Goal: Task Accomplishment & Management: Use online tool/utility

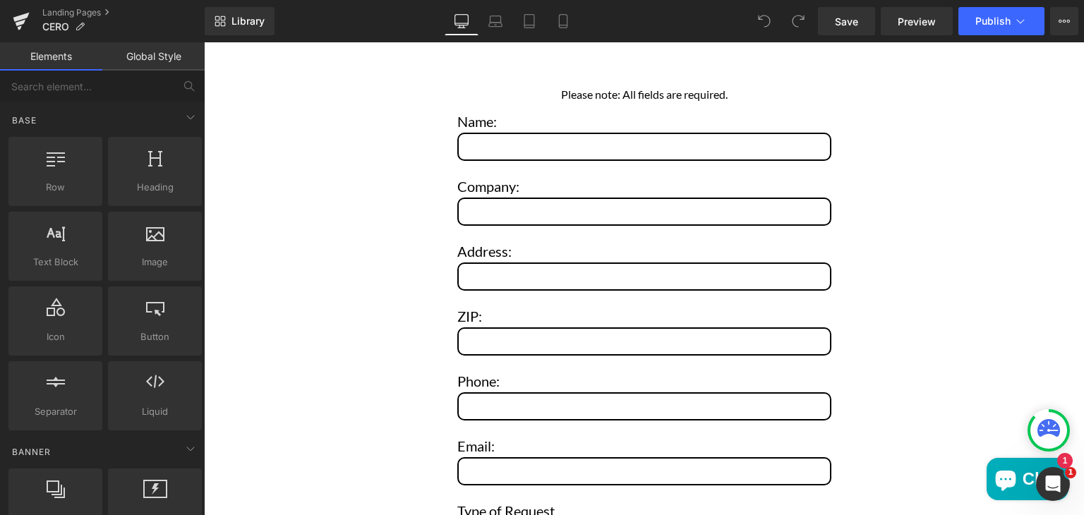
scroll to position [5832, 0]
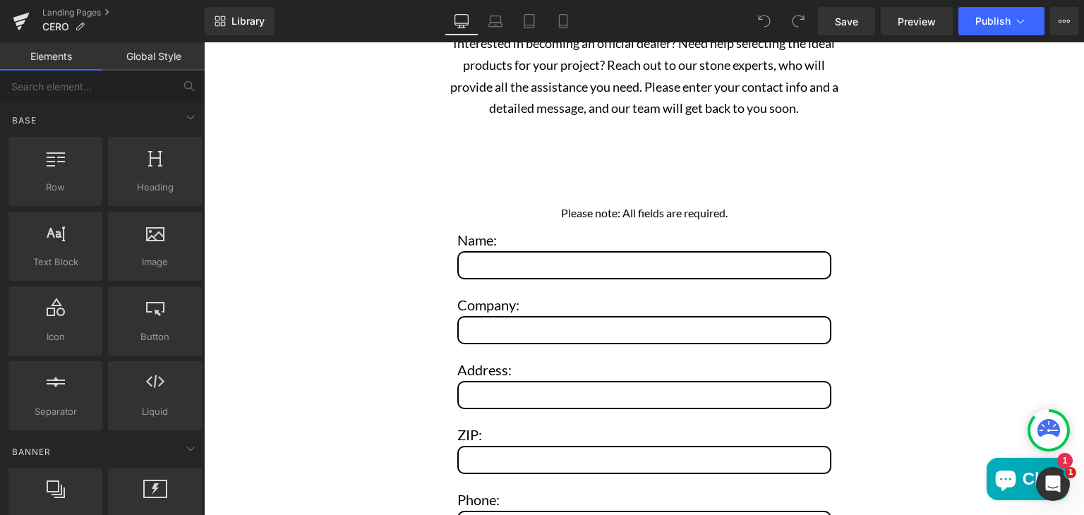
drag, startPoint x: 1084, startPoint y: 74, endPoint x: 1272, endPoint y: 480, distance: 447.6
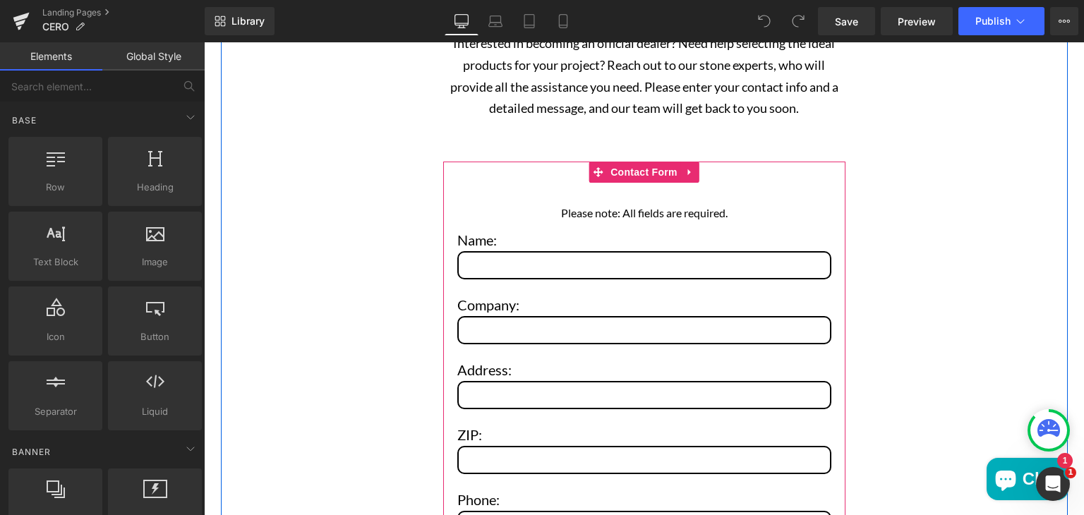
click at [760, 168] on div "Please note: All fields are required. Text Block Name: Text Block Text Field Co…" at bounding box center [644, 506] width 402 height 689
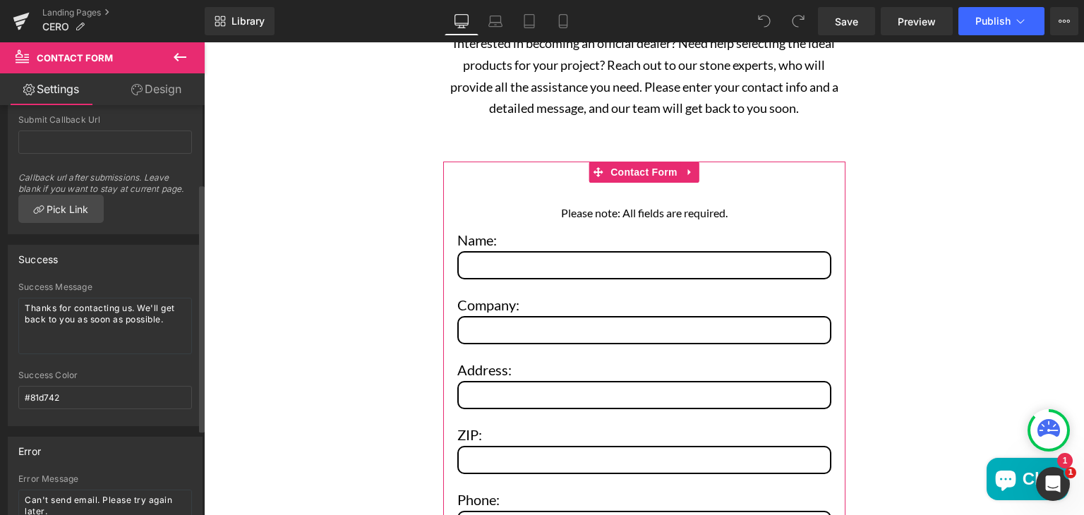
scroll to position [0, 0]
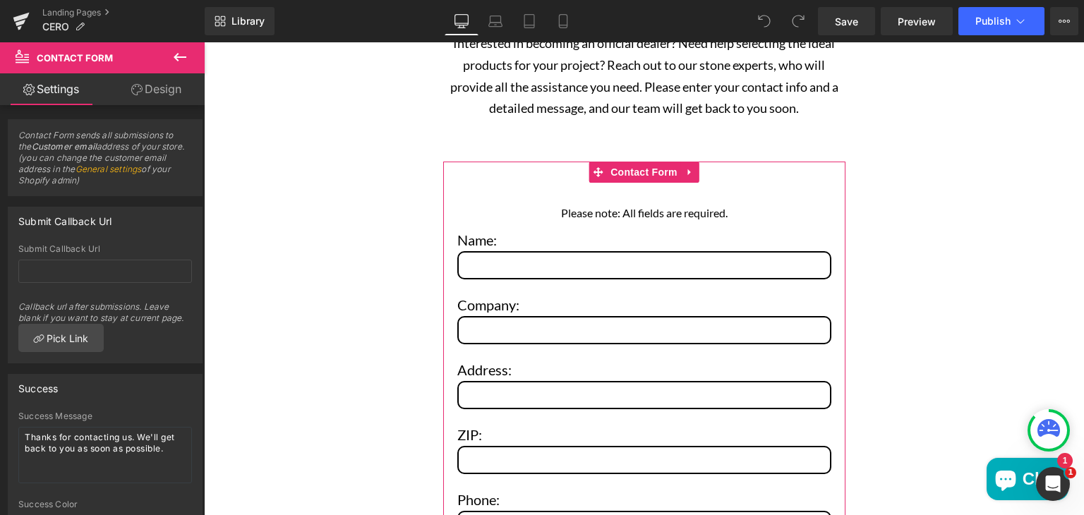
click at [150, 91] on link "Design" at bounding box center [156, 89] width 102 height 32
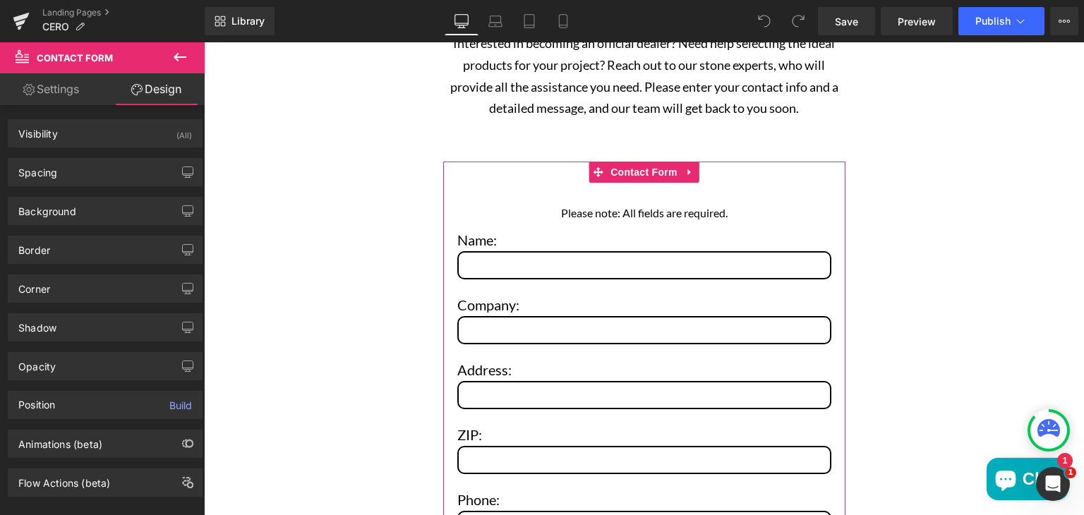
click at [57, 100] on link "Settings" at bounding box center [51, 89] width 102 height 32
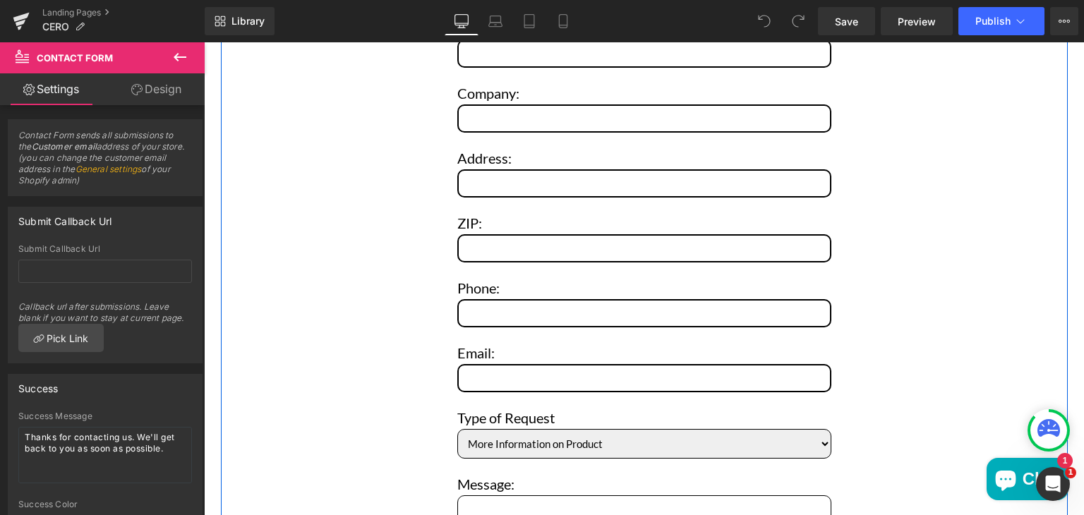
scroll to position [6326, 0]
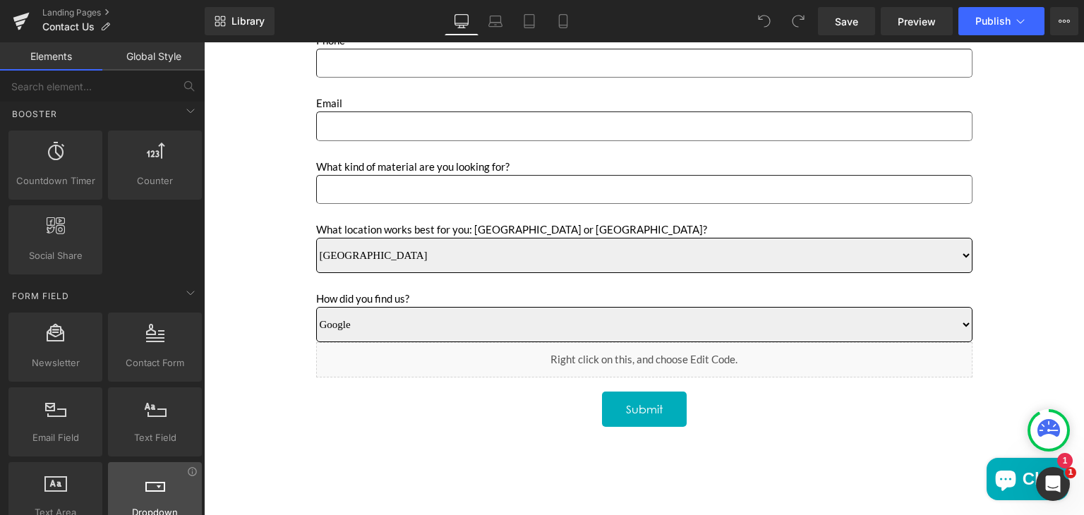
scroll to position [1767, 0]
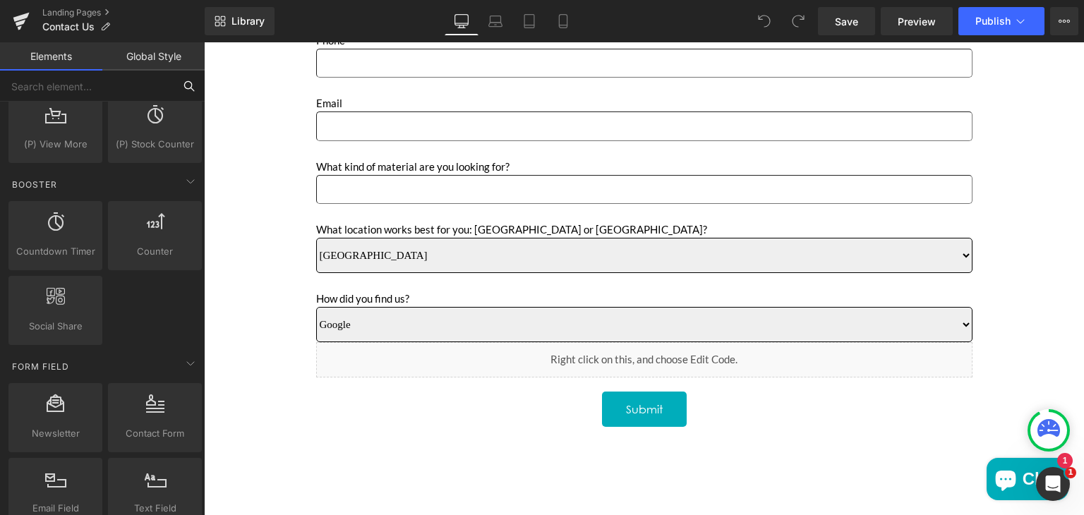
click at [146, 91] on input "text" at bounding box center [87, 86] width 174 height 31
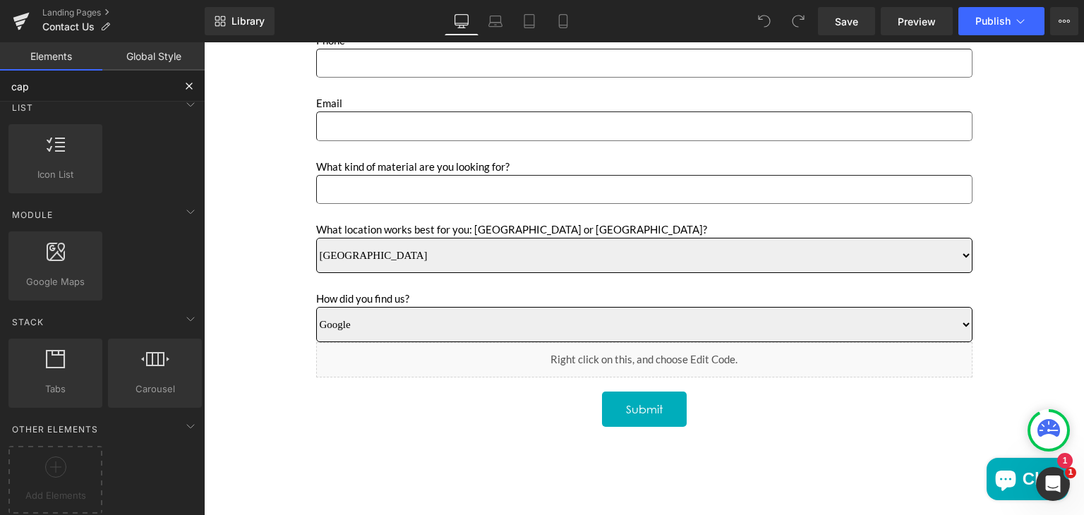
scroll to position [0, 0]
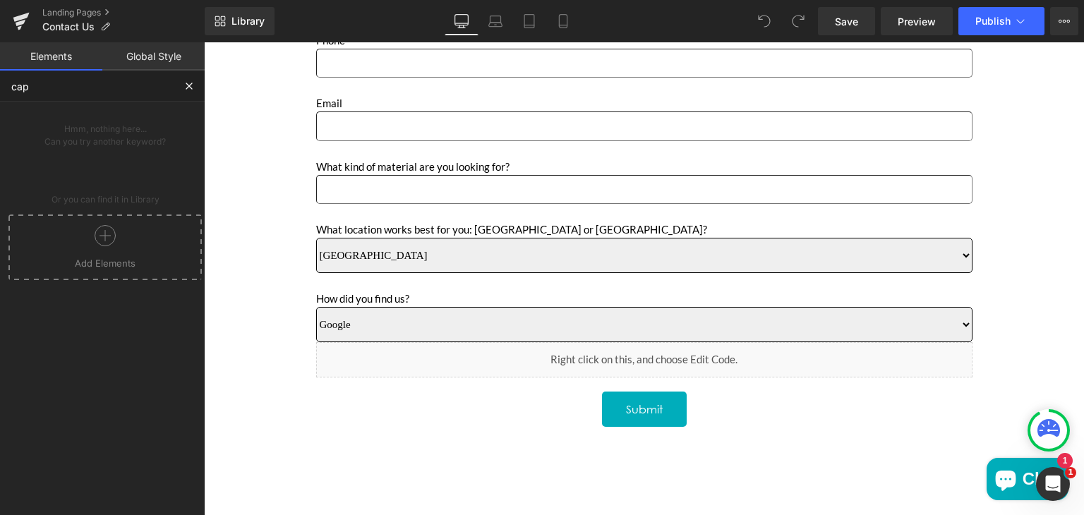
click at [105, 237] on icon at bounding box center [105, 235] width 1 height 11
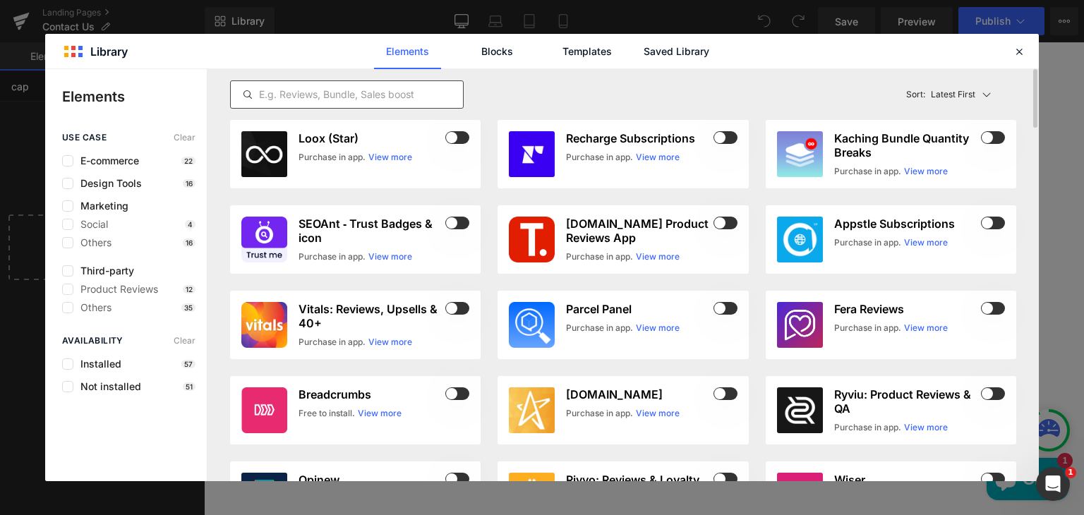
type input "cap"
click at [317, 88] on input "text" at bounding box center [347, 94] width 232 height 17
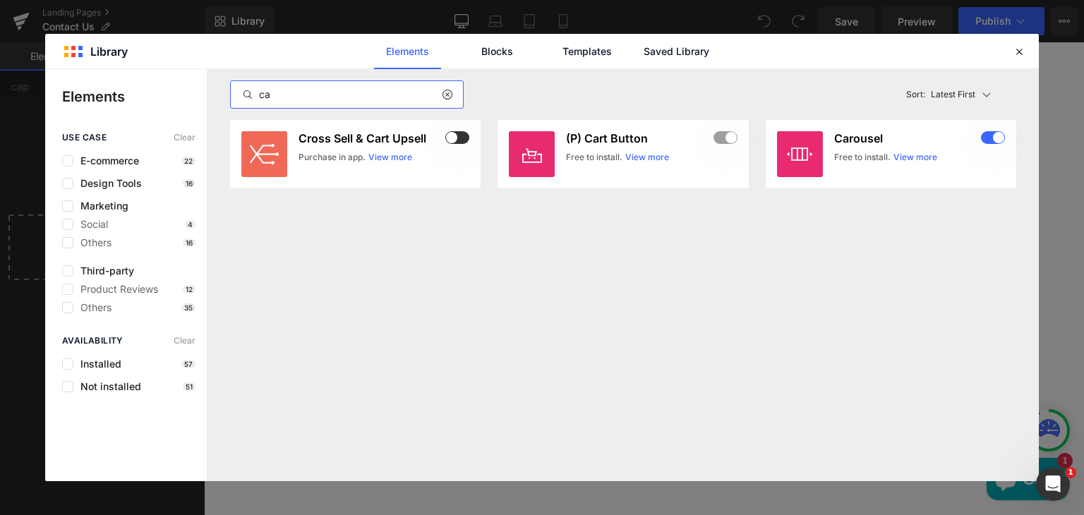
type input "c"
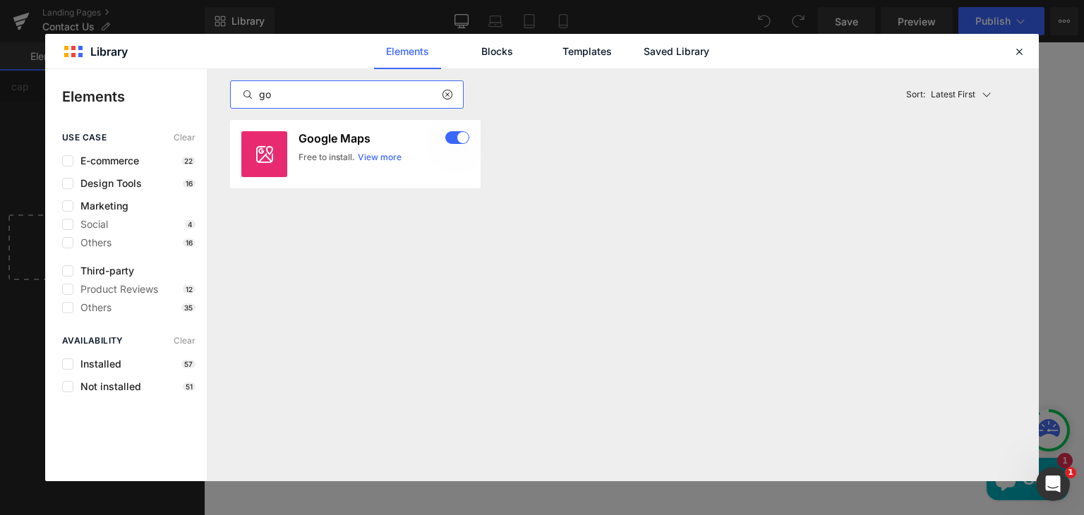
type input "g"
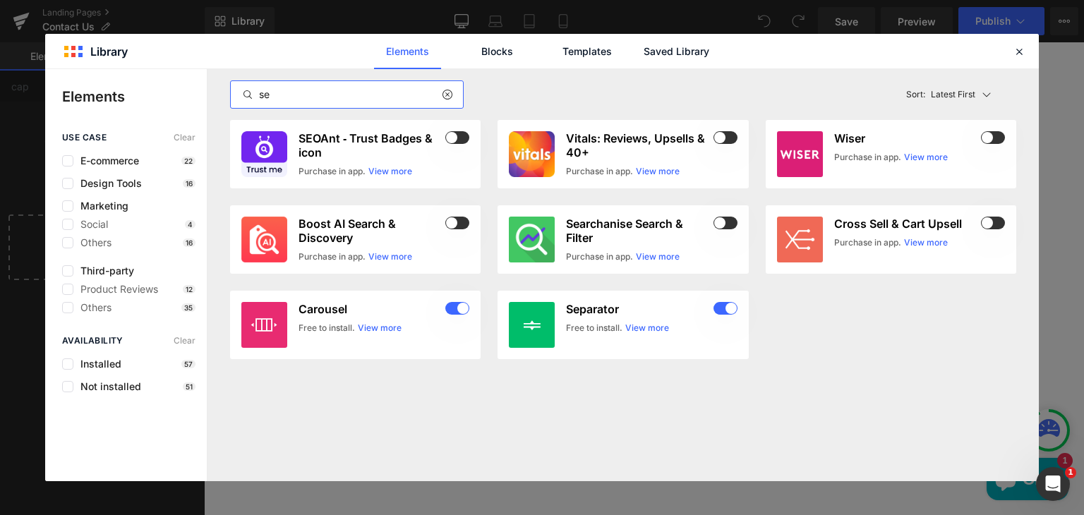
type input "s"
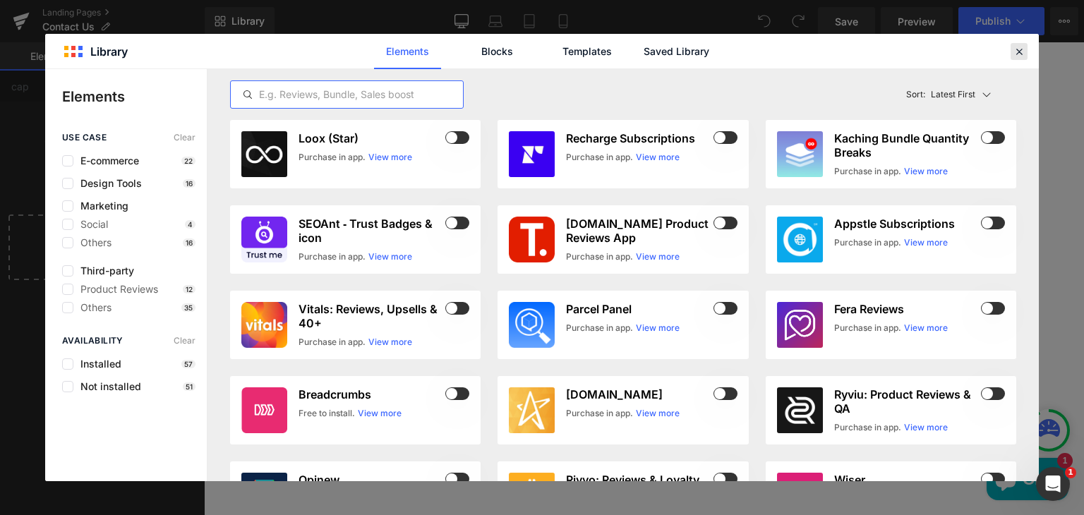
click at [1015, 47] on icon at bounding box center [1019, 51] width 13 height 13
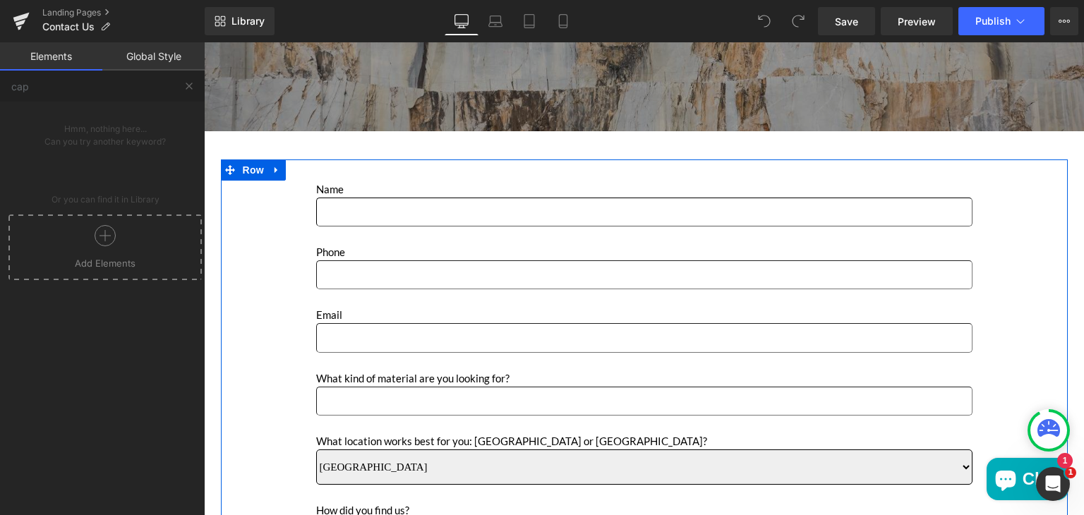
scroll to position [337, 0]
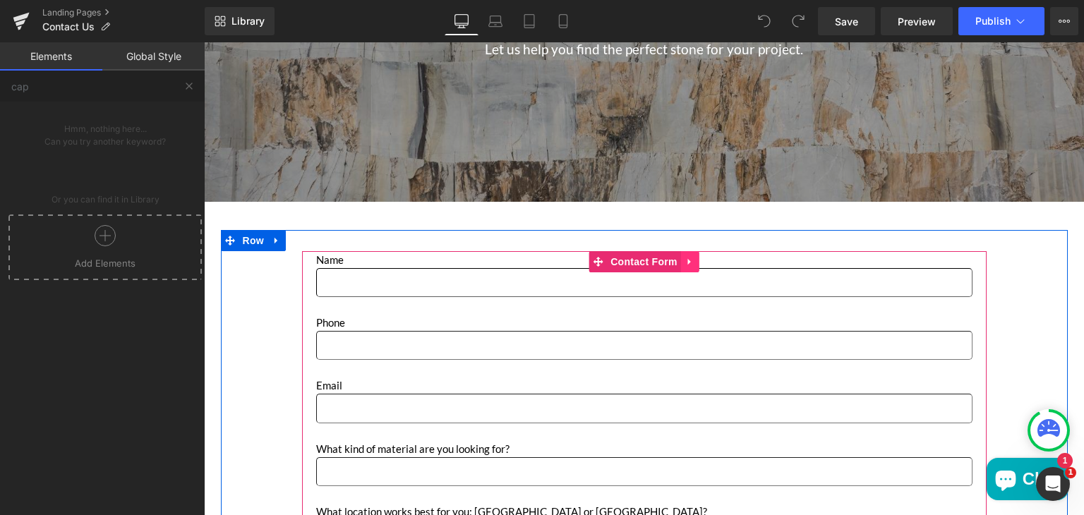
click at [686, 261] on icon "Main content" at bounding box center [691, 261] width 10 height 11
click at [614, 261] on span "Contact Form" at bounding box center [617, 261] width 74 height 21
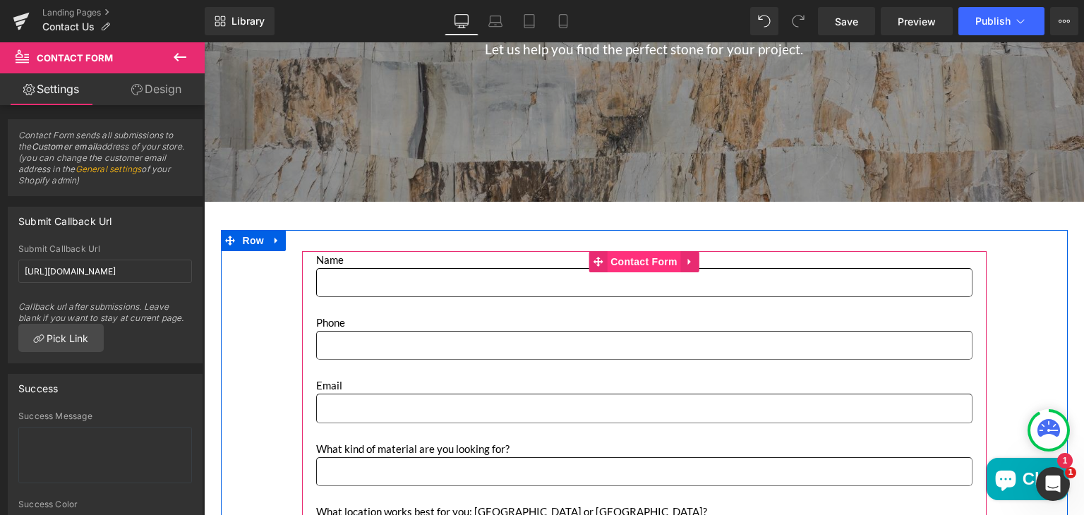
click at [629, 258] on span "Contact Form" at bounding box center [644, 261] width 74 height 21
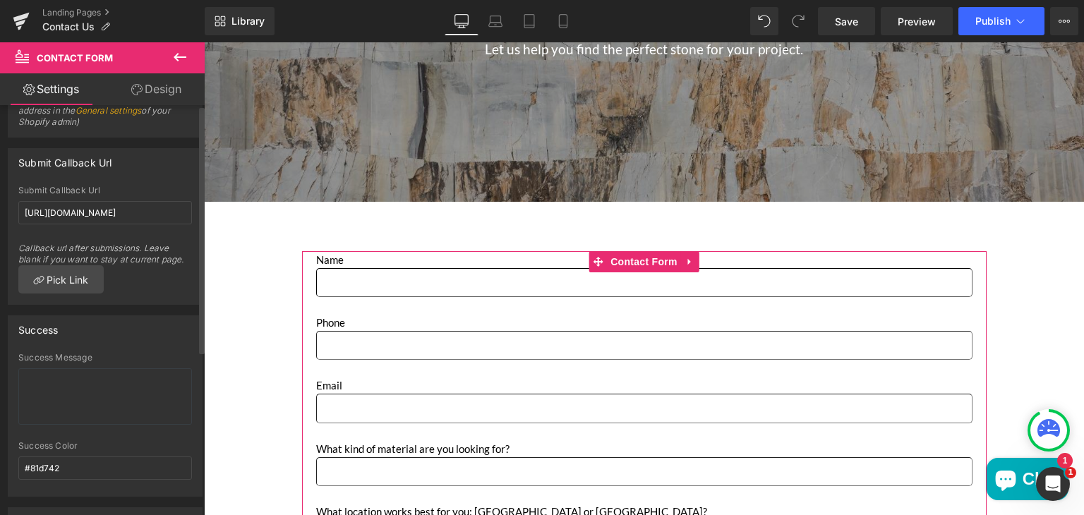
scroll to position [0, 0]
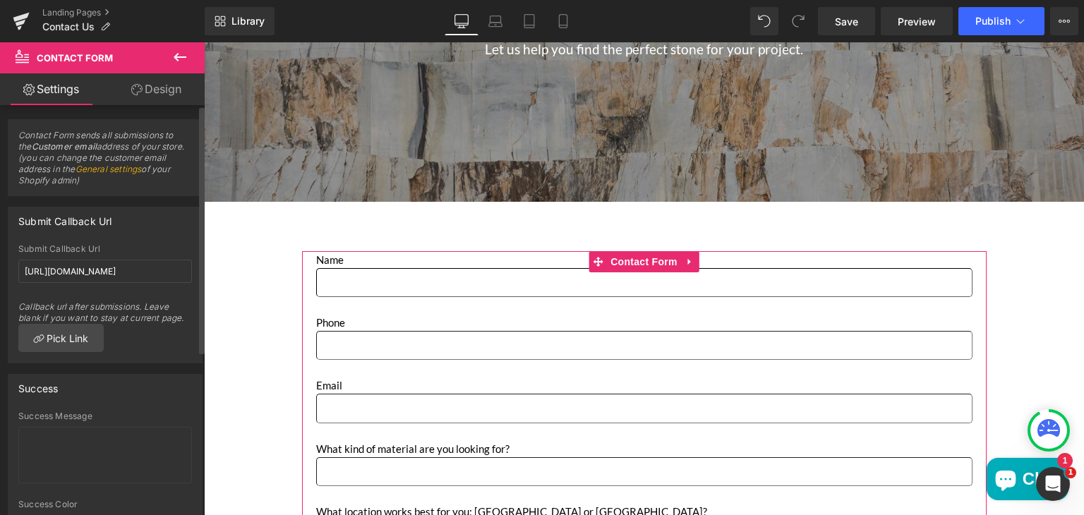
click at [134, 168] on link "General settings" at bounding box center [109, 169] width 66 height 11
click at [134, 173] on link "General settings" at bounding box center [109, 169] width 66 height 11
click at [140, 173] on link "General settings" at bounding box center [109, 169] width 66 height 11
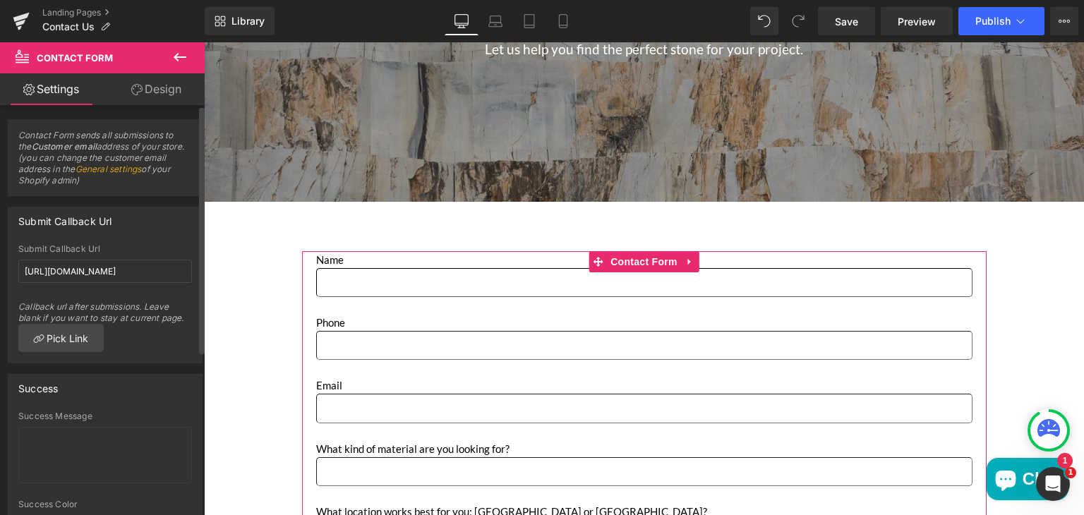
click at [140, 173] on link "General settings" at bounding box center [109, 169] width 66 height 11
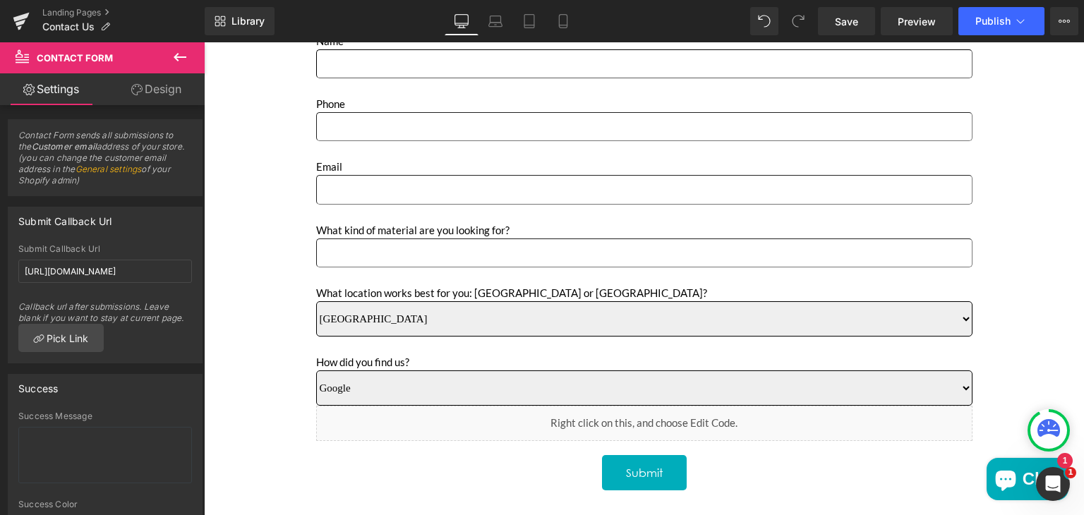
scroll to position [534, 0]
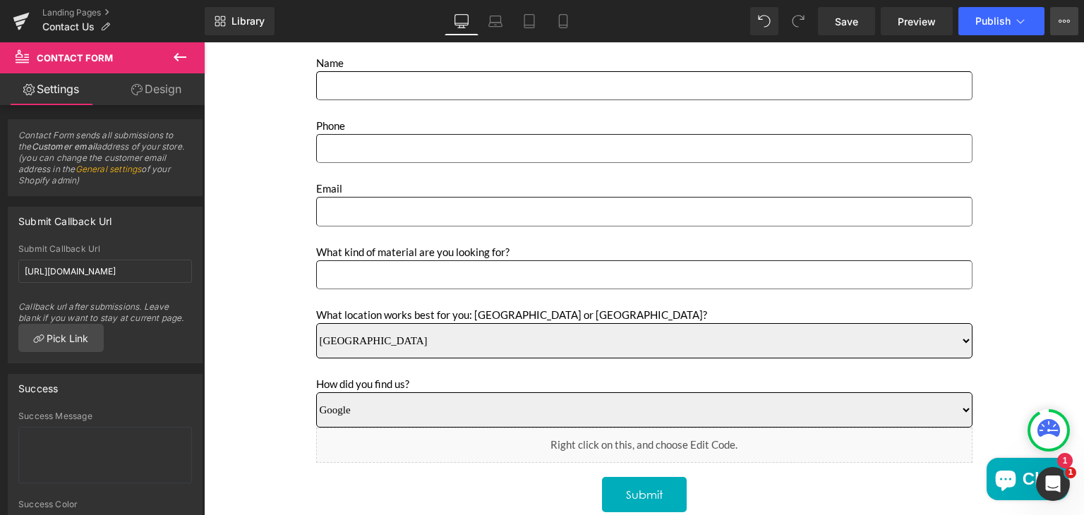
click at [1070, 20] on button "View Live Page View with current Template Save Template to Library Schedule Pub…" at bounding box center [1065, 21] width 28 height 28
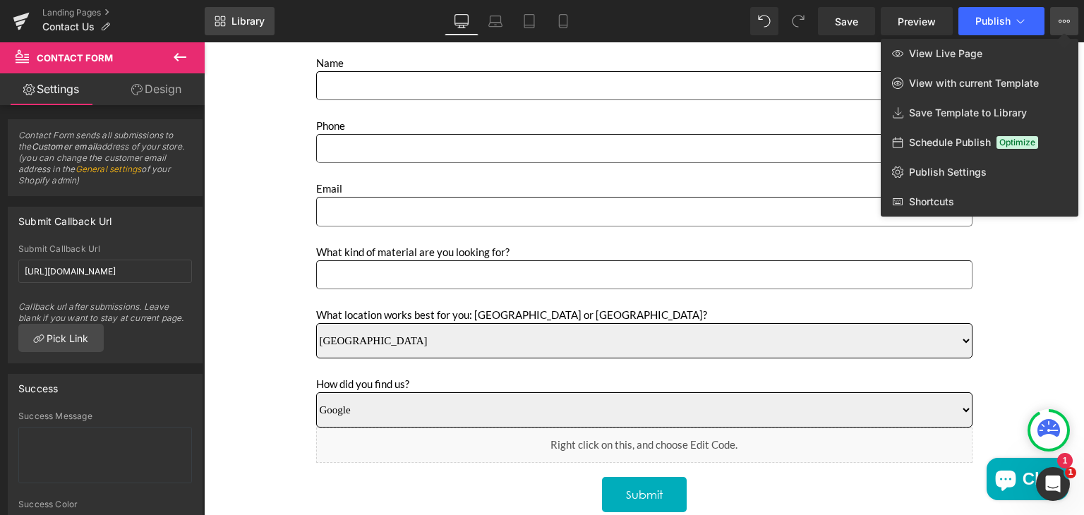
click at [253, 14] on link "Library" at bounding box center [240, 21] width 70 height 28
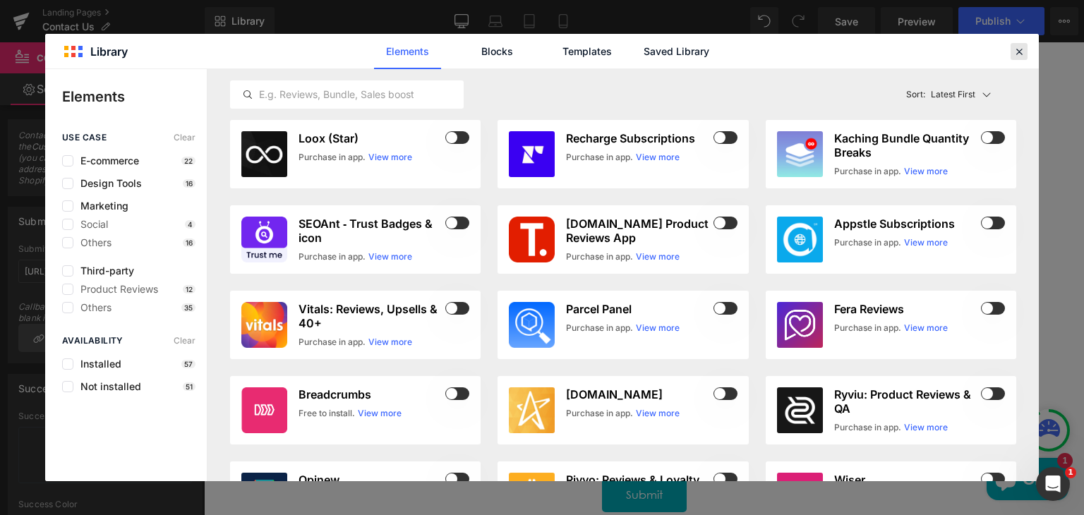
click at [1025, 52] on icon at bounding box center [1019, 51] width 13 height 13
